Goal: Navigation & Orientation: Find specific page/section

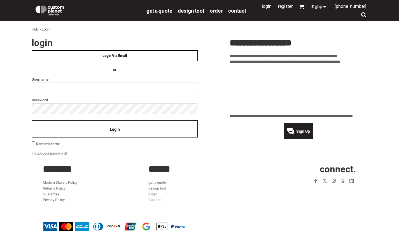
click at [101, 88] on input "text" at bounding box center [115, 88] width 166 height 11
type input "**********"
click at [109, 131] on div "Login" at bounding box center [115, 129] width 166 height 17
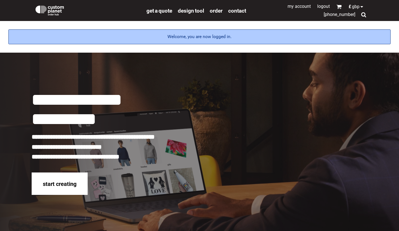
click at [51, 182] on span "start creating" at bounding box center [60, 184] width 34 height 7
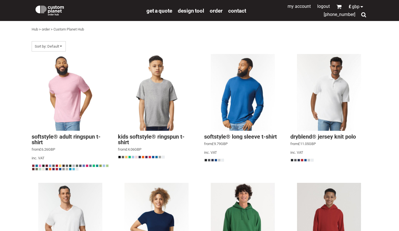
click at [218, 12] on span "order" at bounding box center [216, 11] width 13 height 6
click at [298, 5] on link "My Account" at bounding box center [299, 6] width 23 height 5
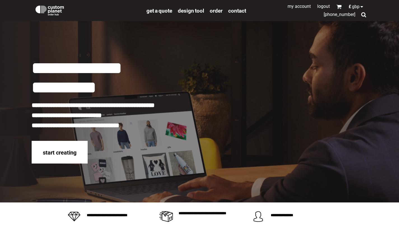
click at [302, 9] on link "My Account" at bounding box center [299, 6] width 23 height 5
